Goal: Task Accomplishment & Management: Manage account settings

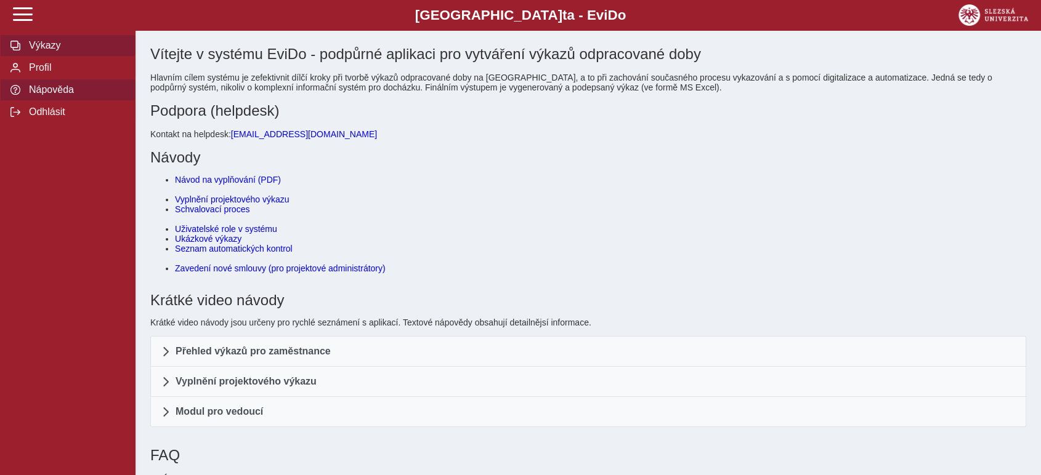
click at [20, 55] on button "Výkazy" at bounding box center [67, 45] width 135 height 22
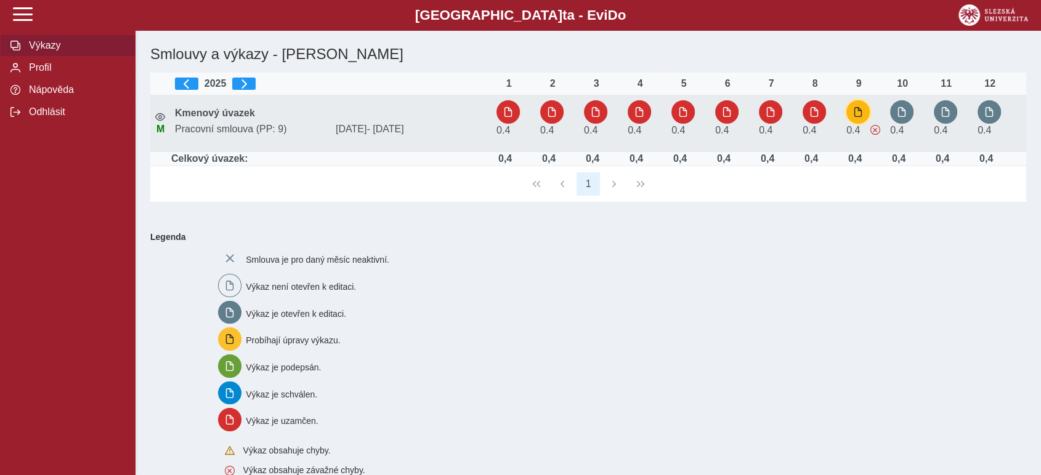
click at [852, 111] on button "button" at bounding box center [857, 111] width 23 height 23
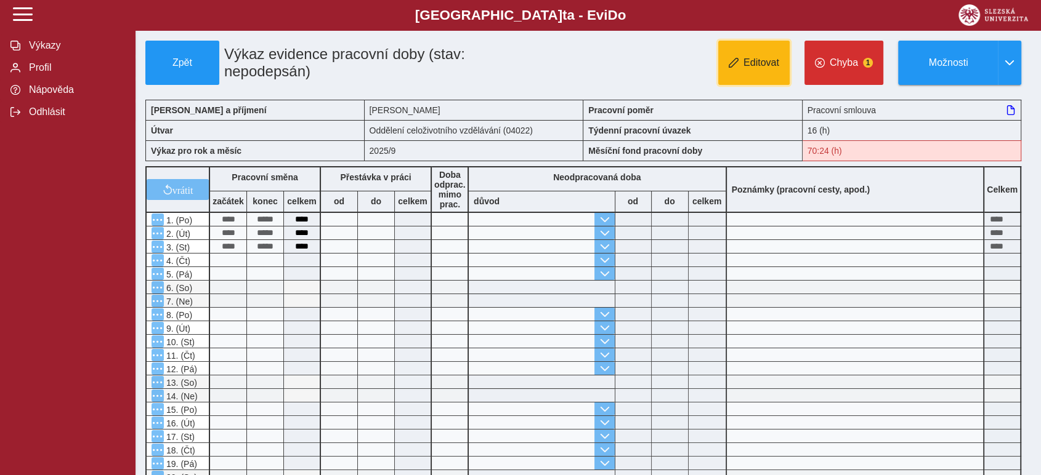
click at [738, 61] on span "button" at bounding box center [734, 63] width 10 height 10
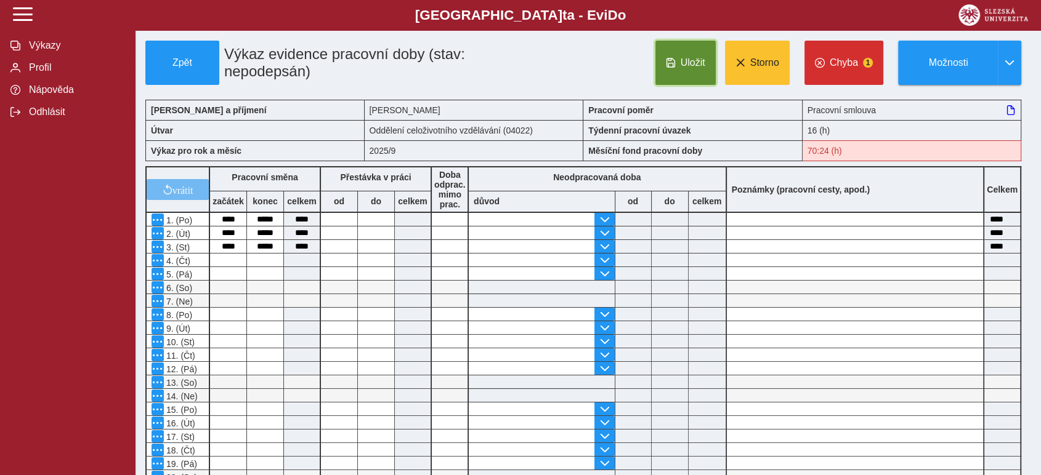
click at [679, 62] on button "Uložit" at bounding box center [685, 63] width 60 height 44
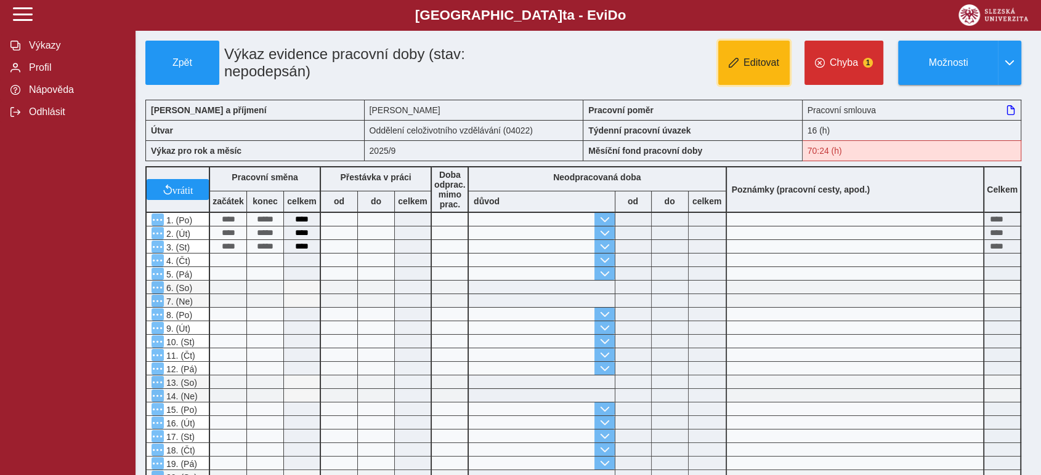
click at [770, 64] on span "Editovat" at bounding box center [761, 62] width 36 height 11
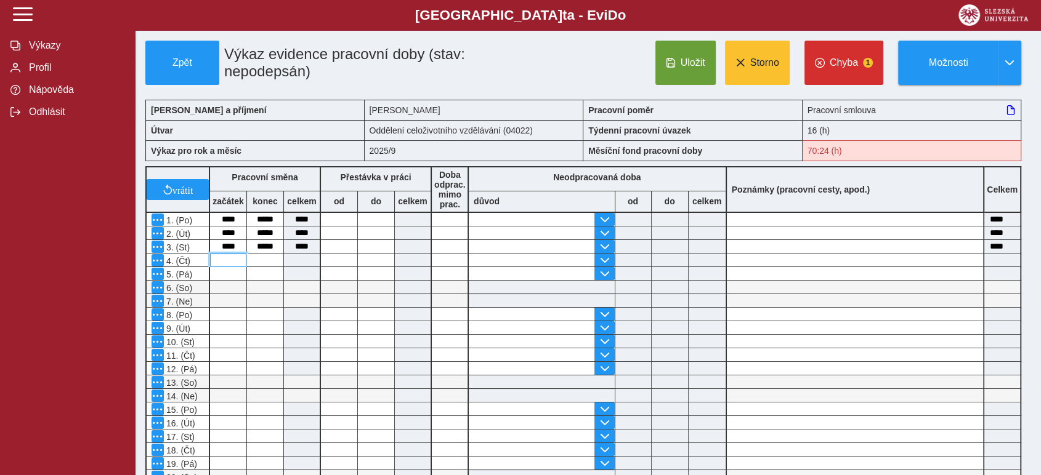
click at [222, 254] on input at bounding box center [228, 260] width 36 height 13
type input "*"
click at [273, 262] on input at bounding box center [265, 260] width 36 height 13
type input "**"
click at [700, 67] on span "Uložit" at bounding box center [692, 62] width 25 height 11
